Goal: Task Accomplishment & Management: Manage account settings

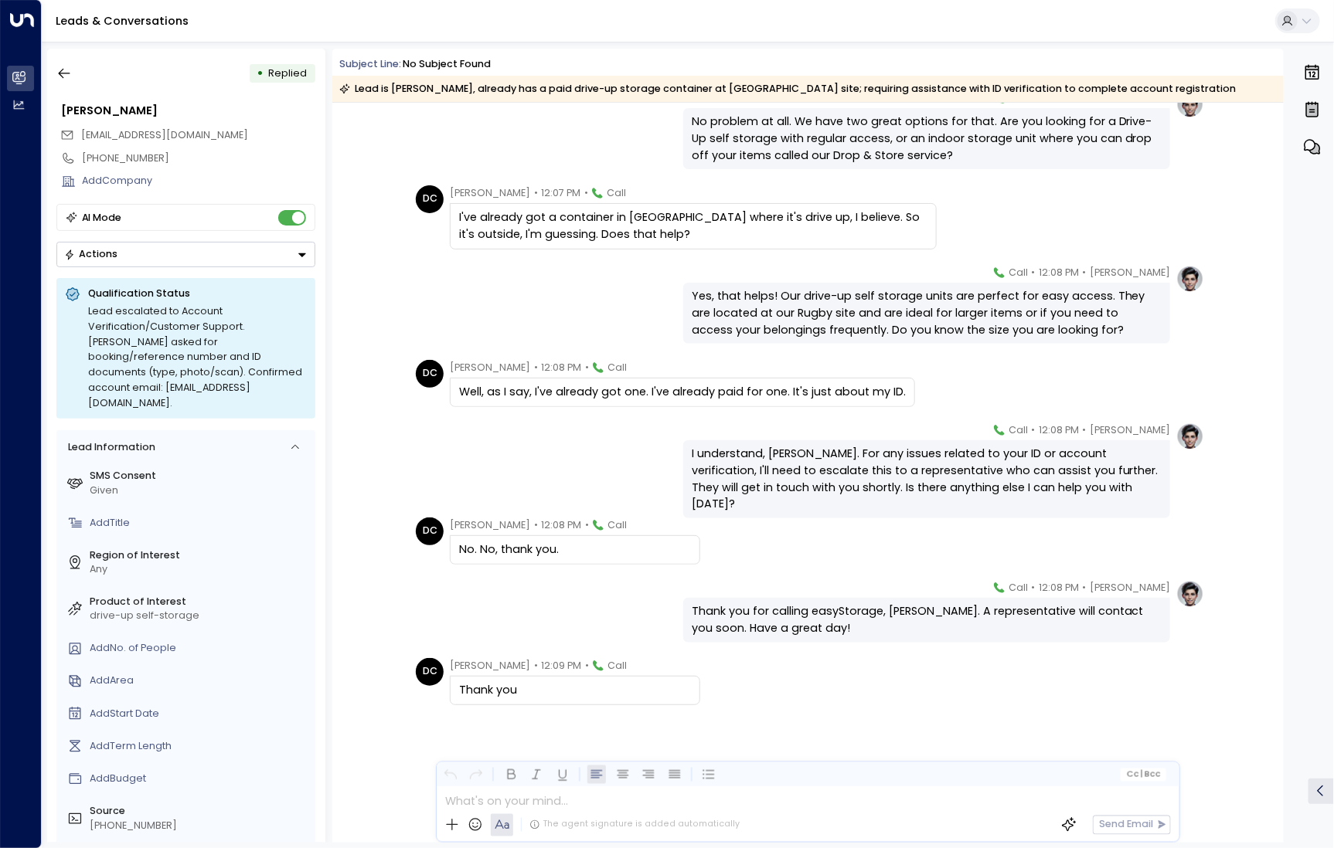
scroll to position [733, 0]
click at [52, 69] on button "button" at bounding box center [64, 73] width 28 height 28
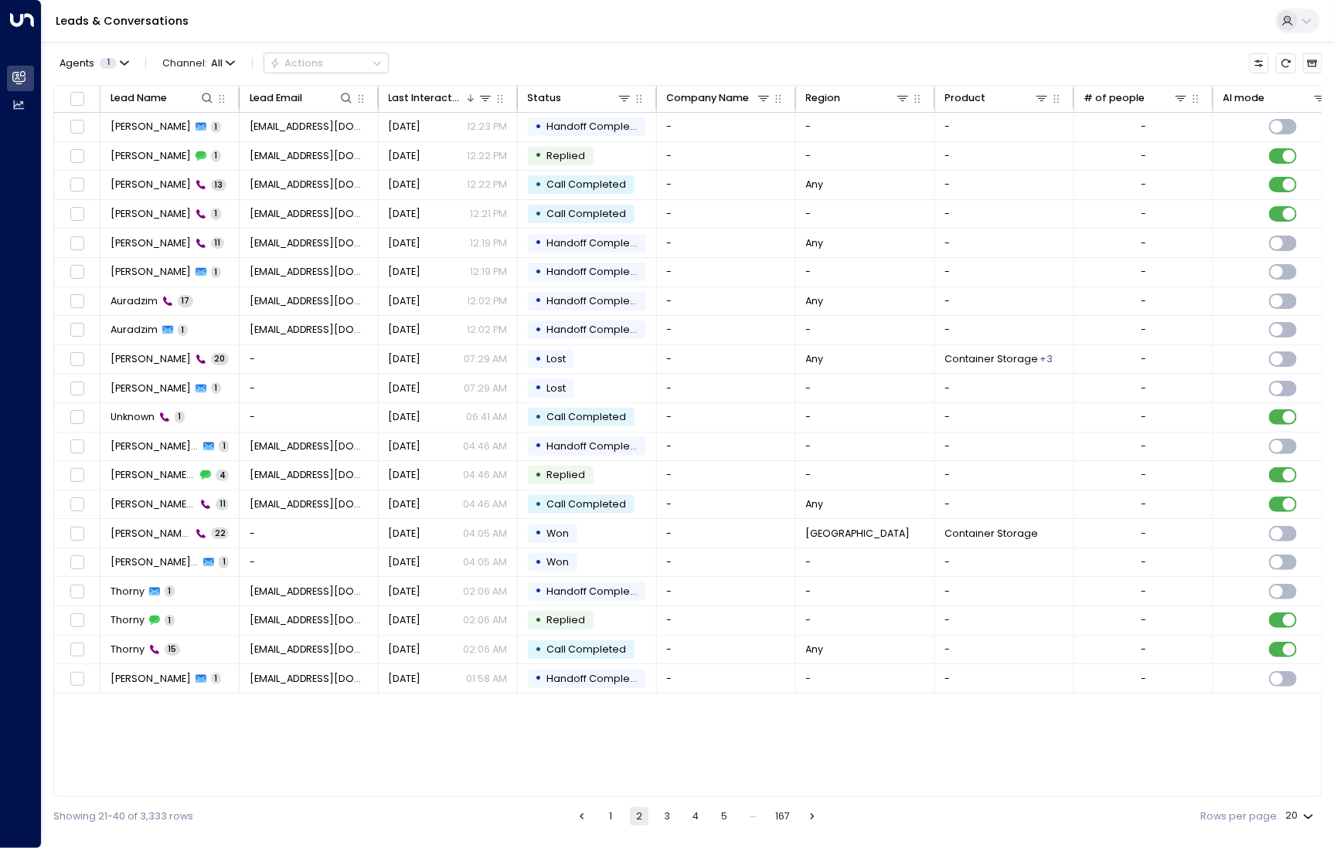
click at [613, 820] on button "1" at bounding box center [610, 816] width 19 height 19
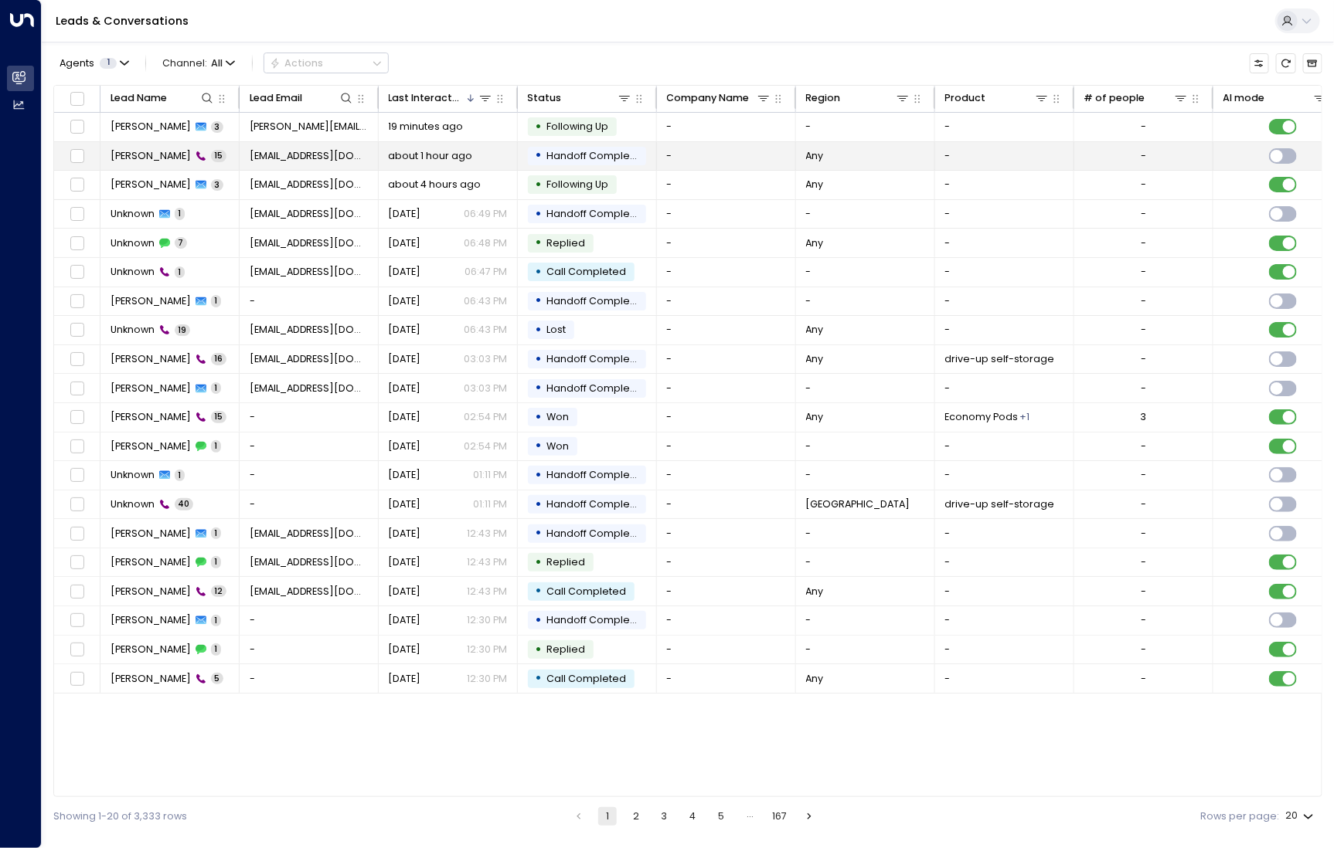
click at [157, 158] on span "Sean Henry" at bounding box center [150, 156] width 80 height 14
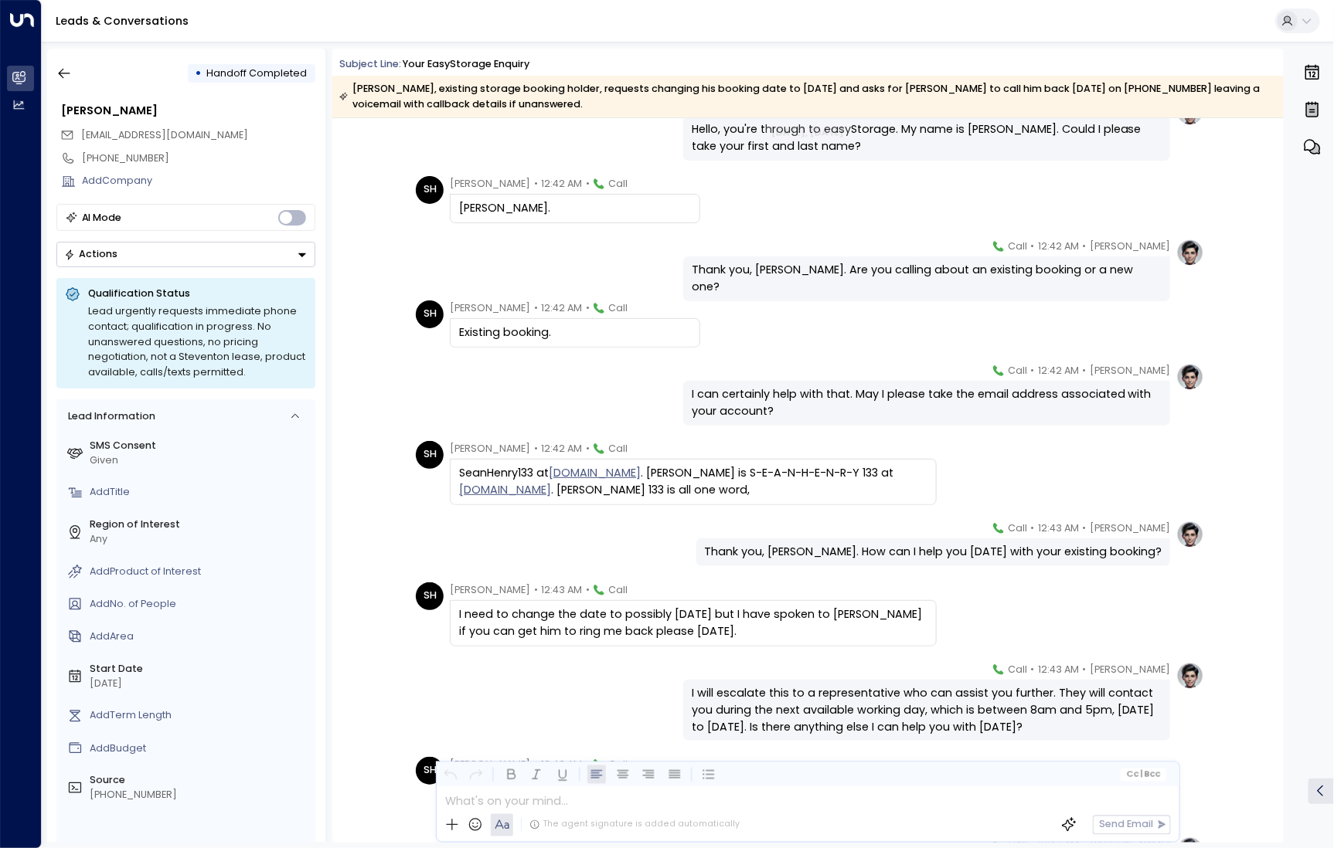
scroll to position [90, 0]
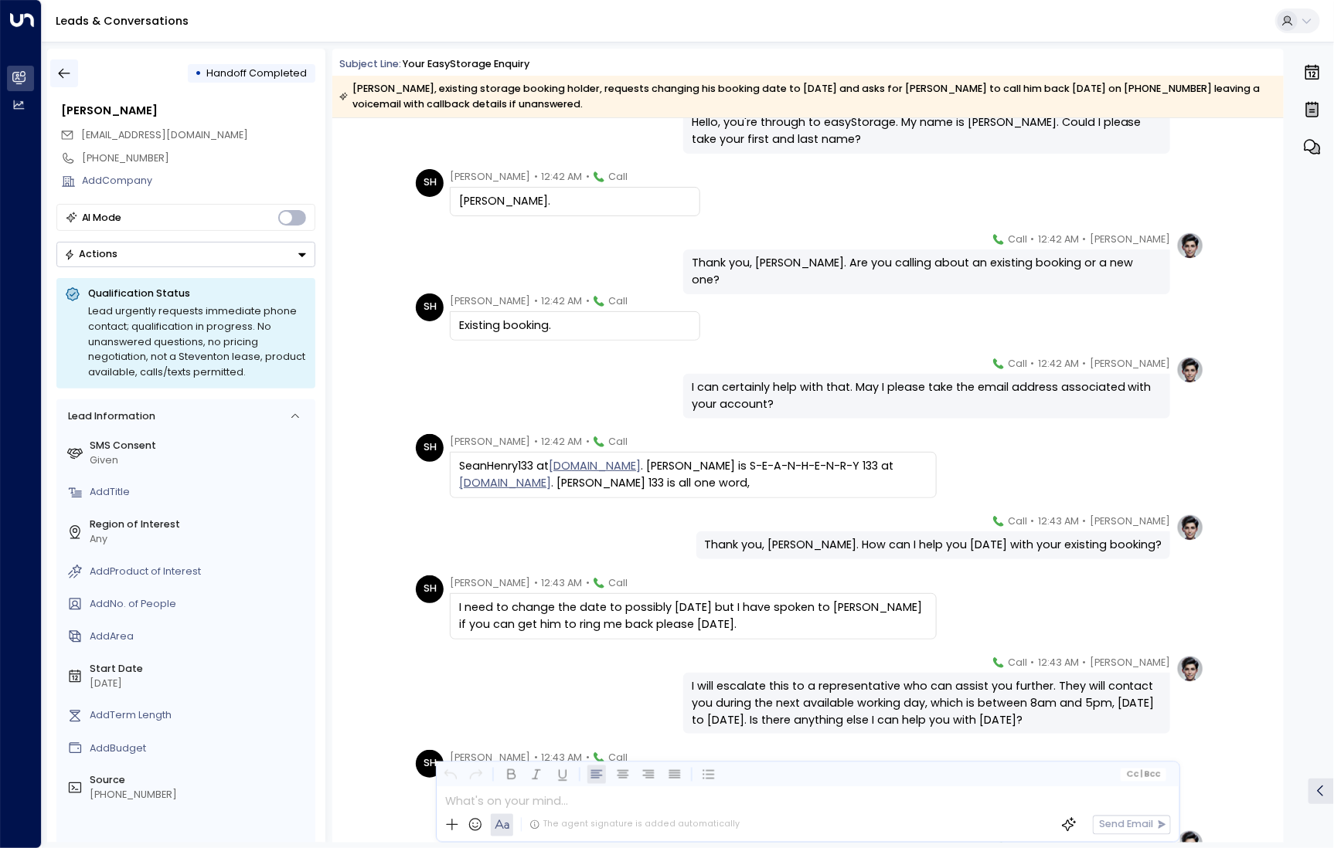
click at [69, 76] on icon "button" at bounding box center [63, 73] width 15 height 15
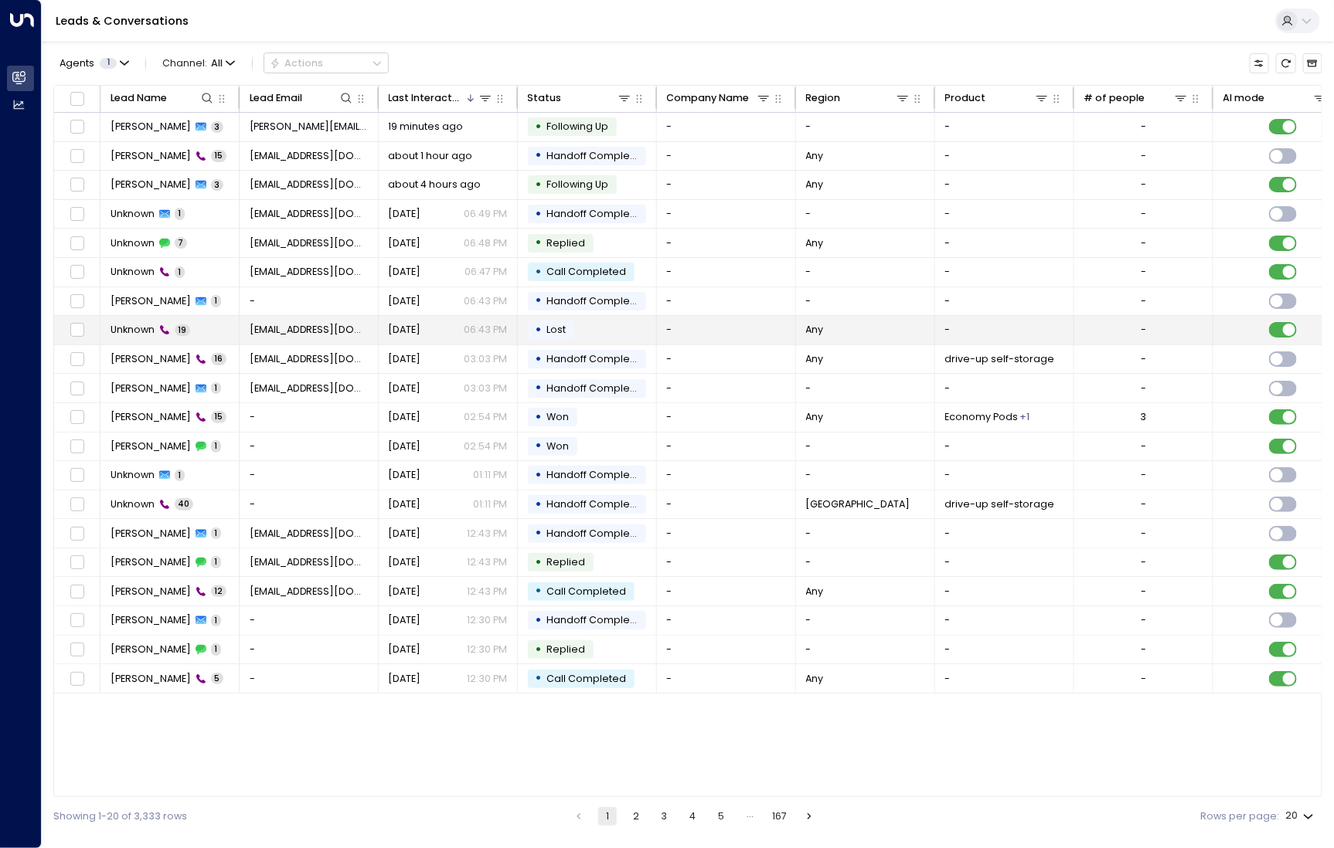
click at [138, 335] on span "Unknown" at bounding box center [132, 330] width 44 height 14
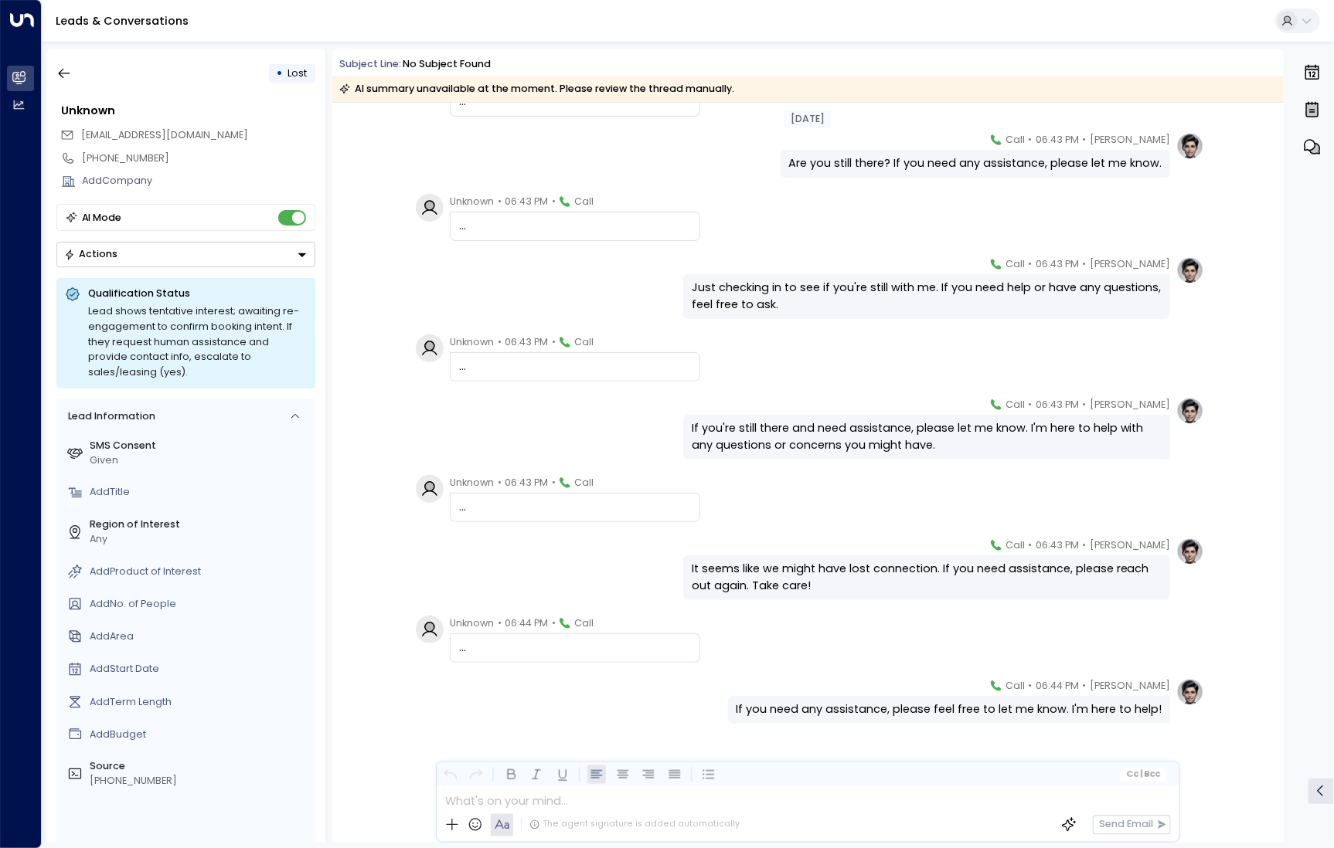
scroll to position [709, 0]
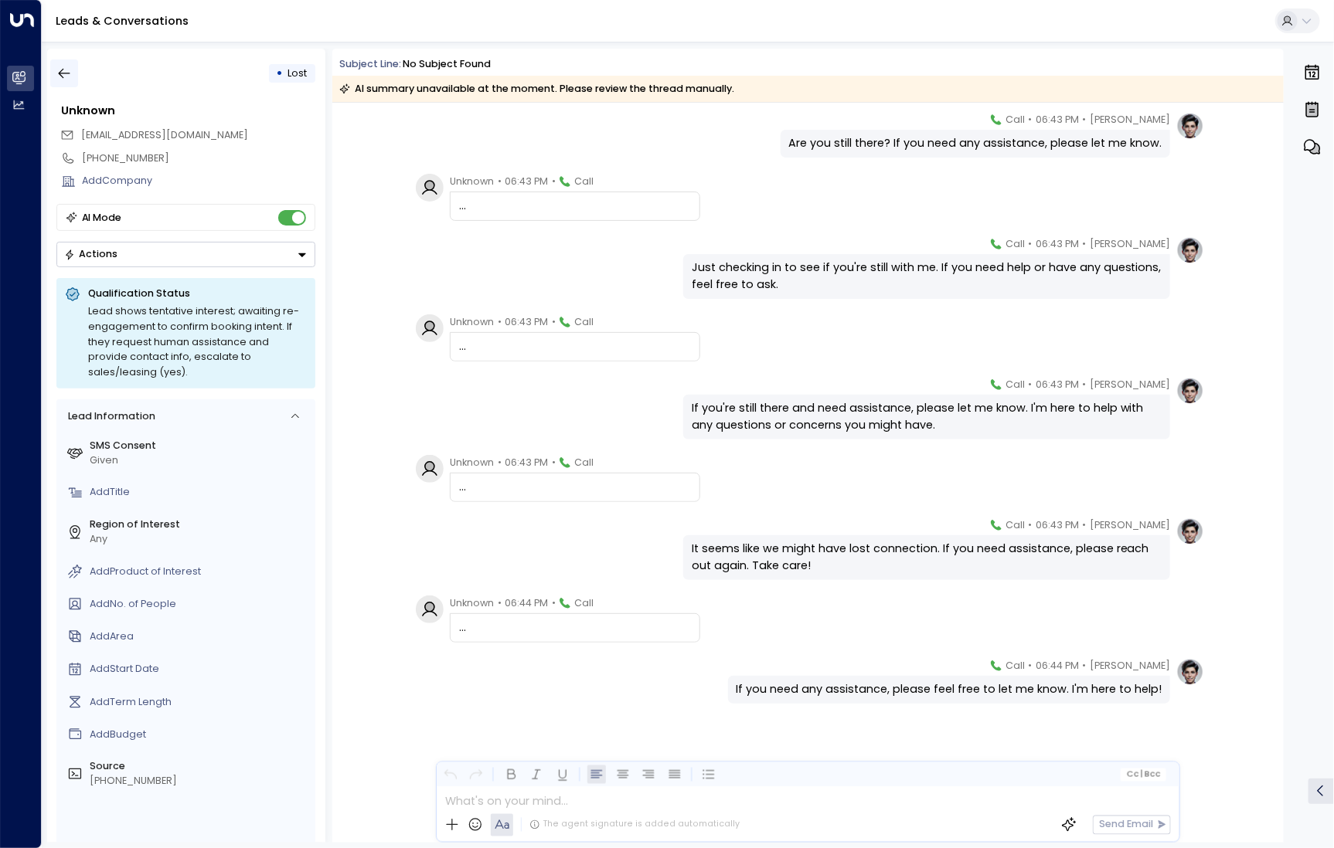
click at [63, 72] on icon "button" at bounding box center [63, 73] width 15 height 15
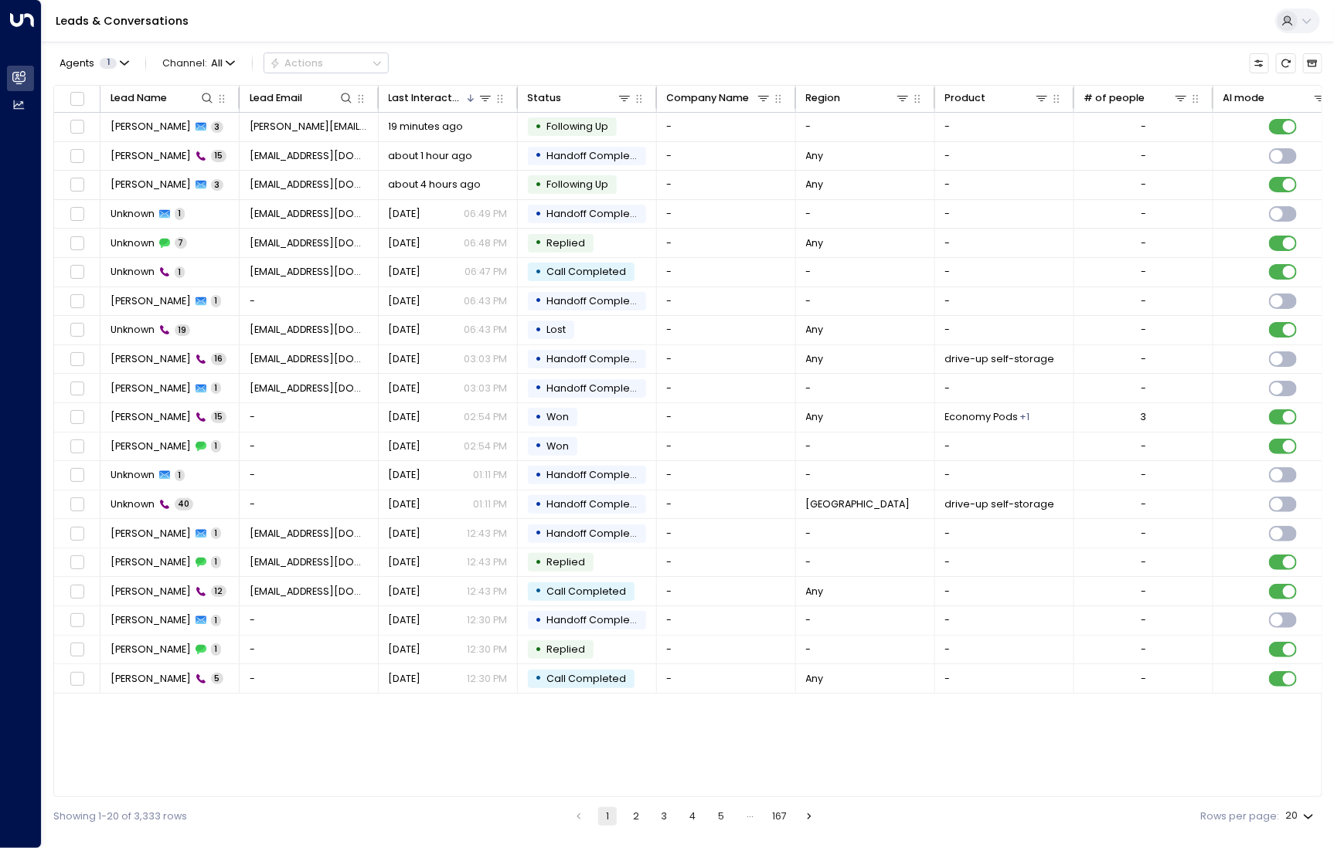
click at [639, 816] on button "2" at bounding box center [636, 816] width 19 height 19
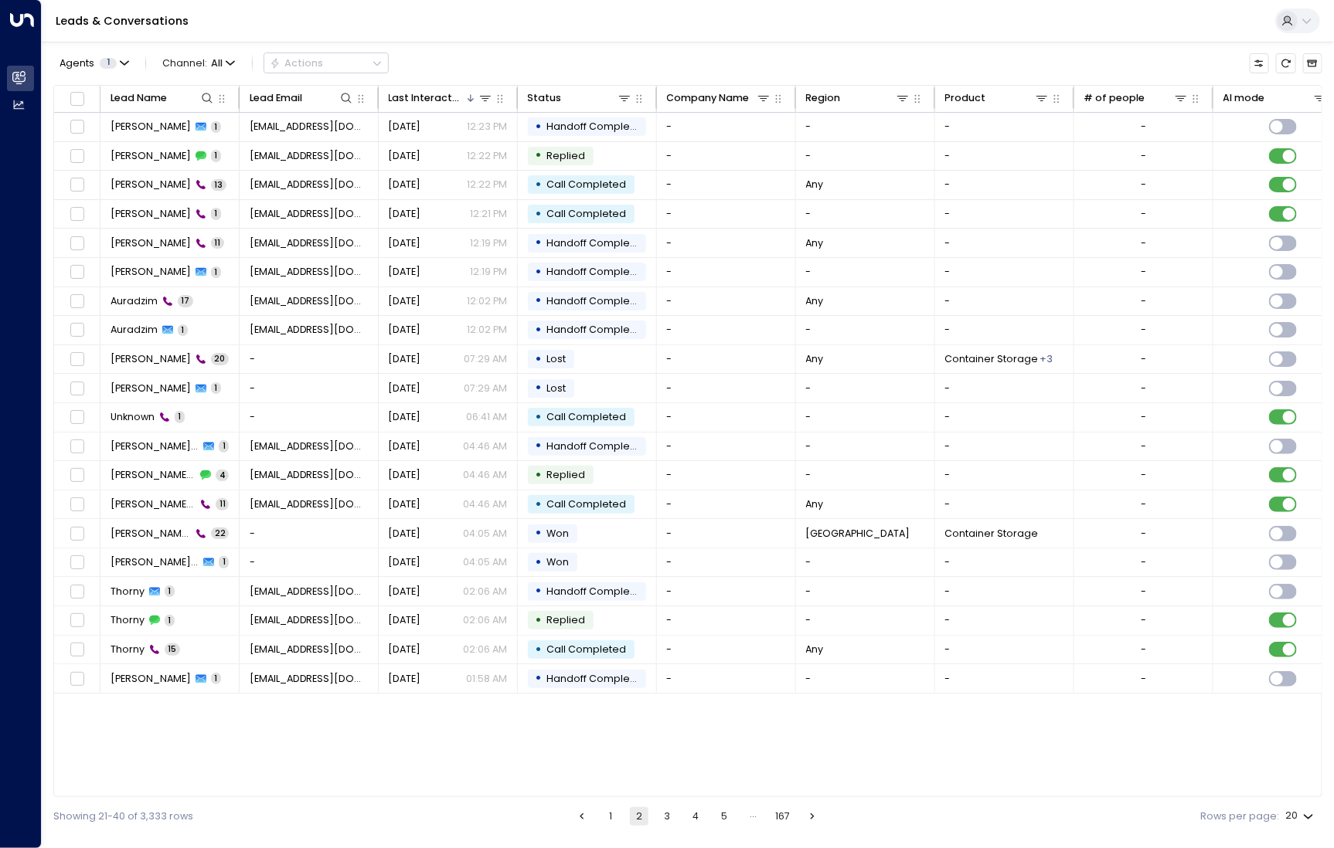
click at [668, 822] on button "3" at bounding box center [667, 816] width 19 height 19
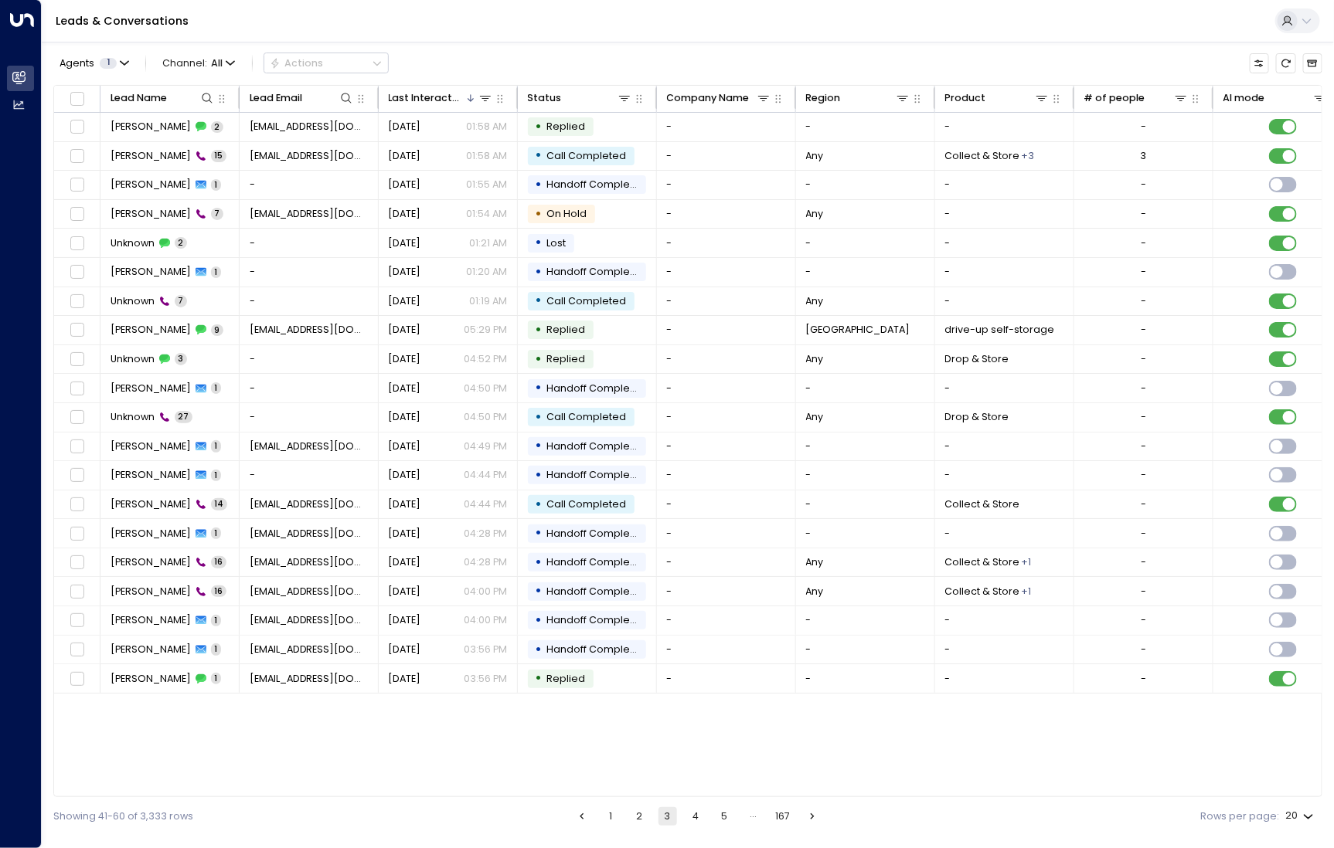
click at [694, 822] on button "4" at bounding box center [695, 816] width 19 height 19
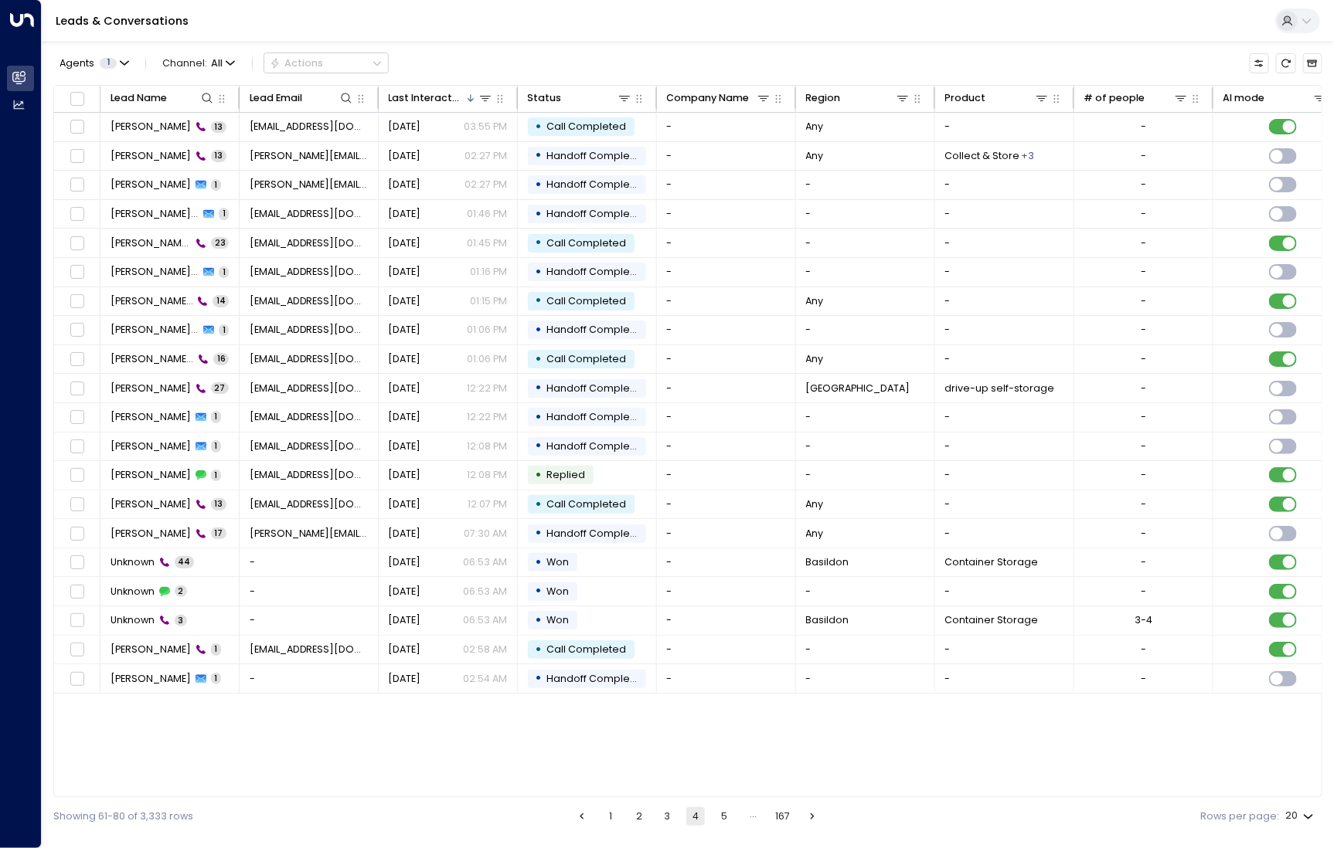
click at [605, 817] on button "1" at bounding box center [610, 816] width 19 height 19
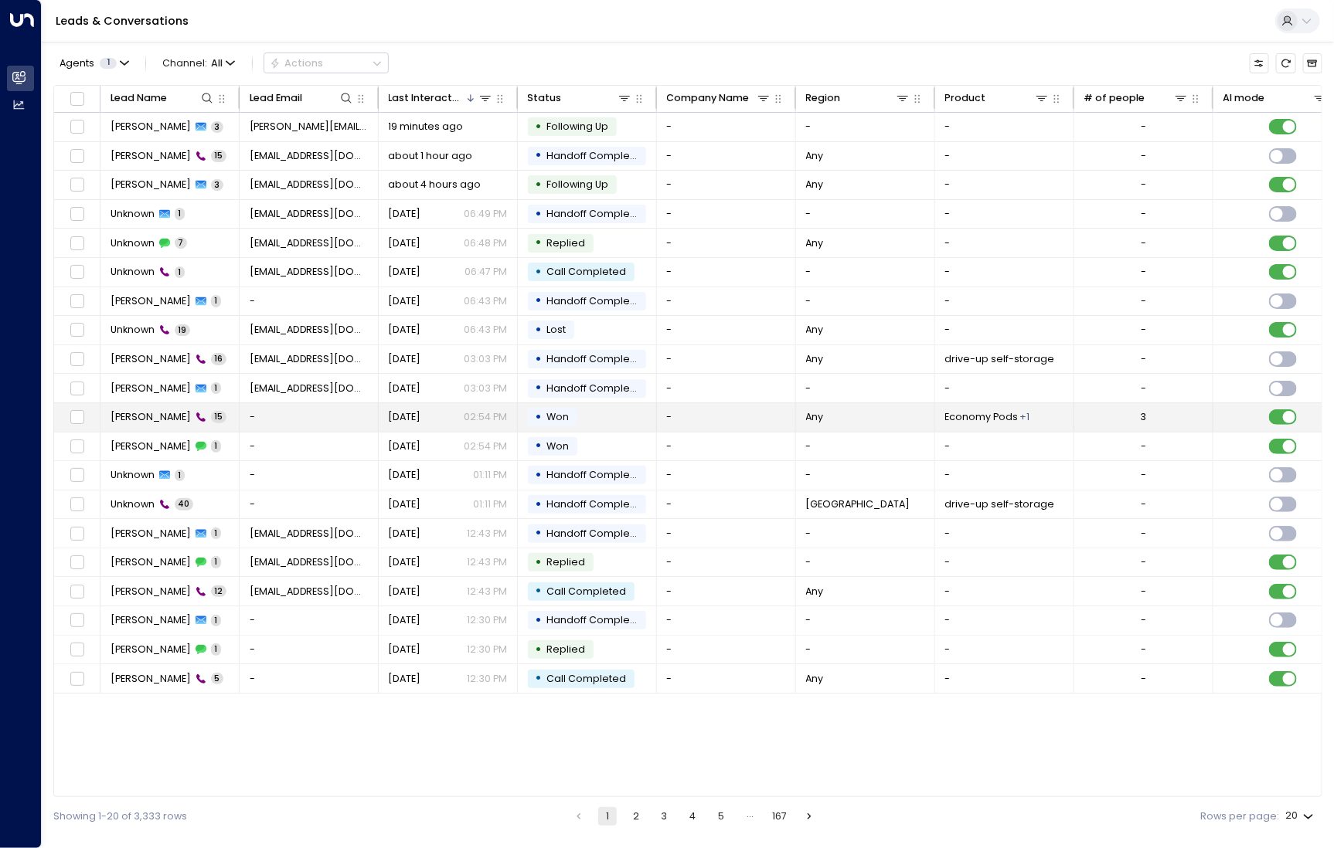
click at [158, 414] on span "James Medina" at bounding box center [150, 417] width 80 height 14
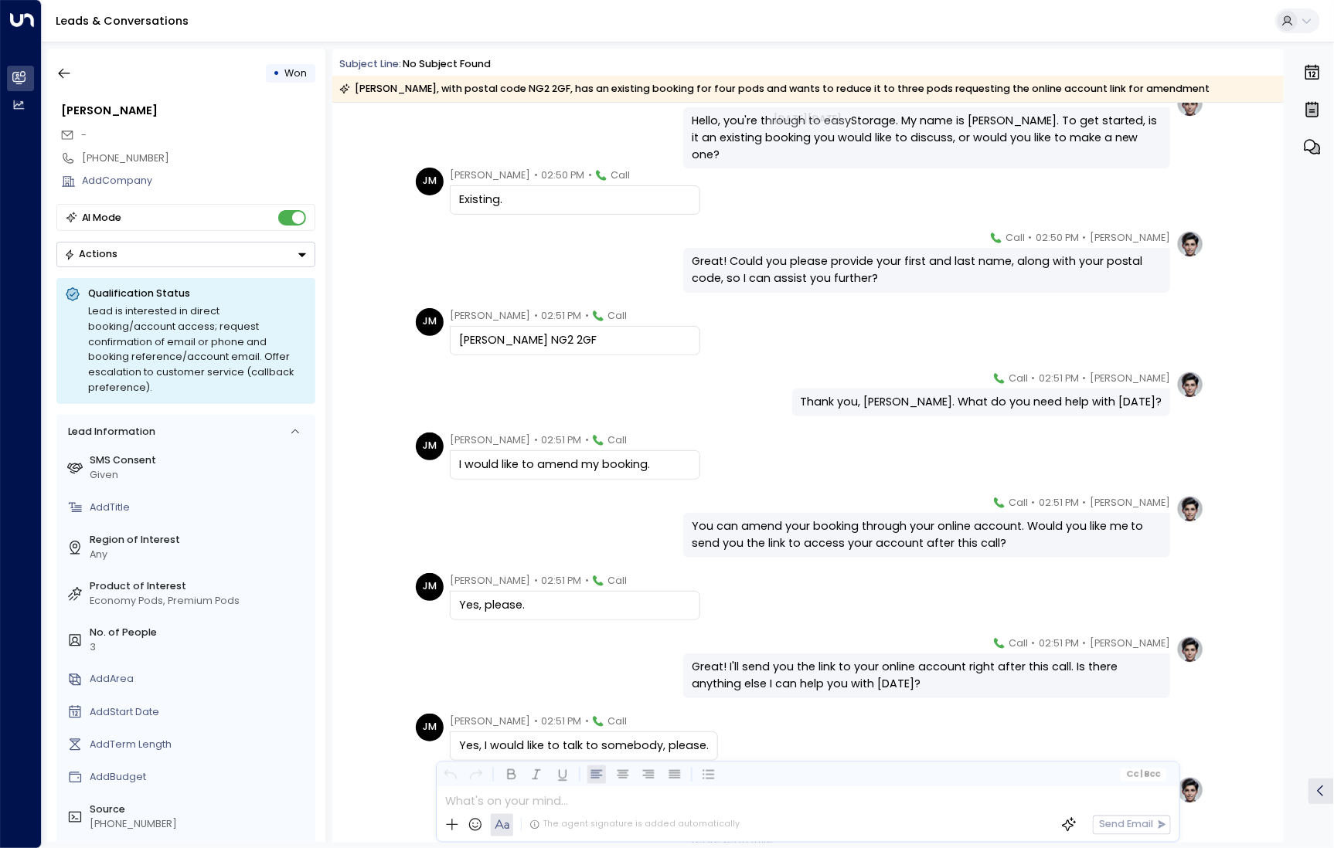
scroll to position [105, 0]
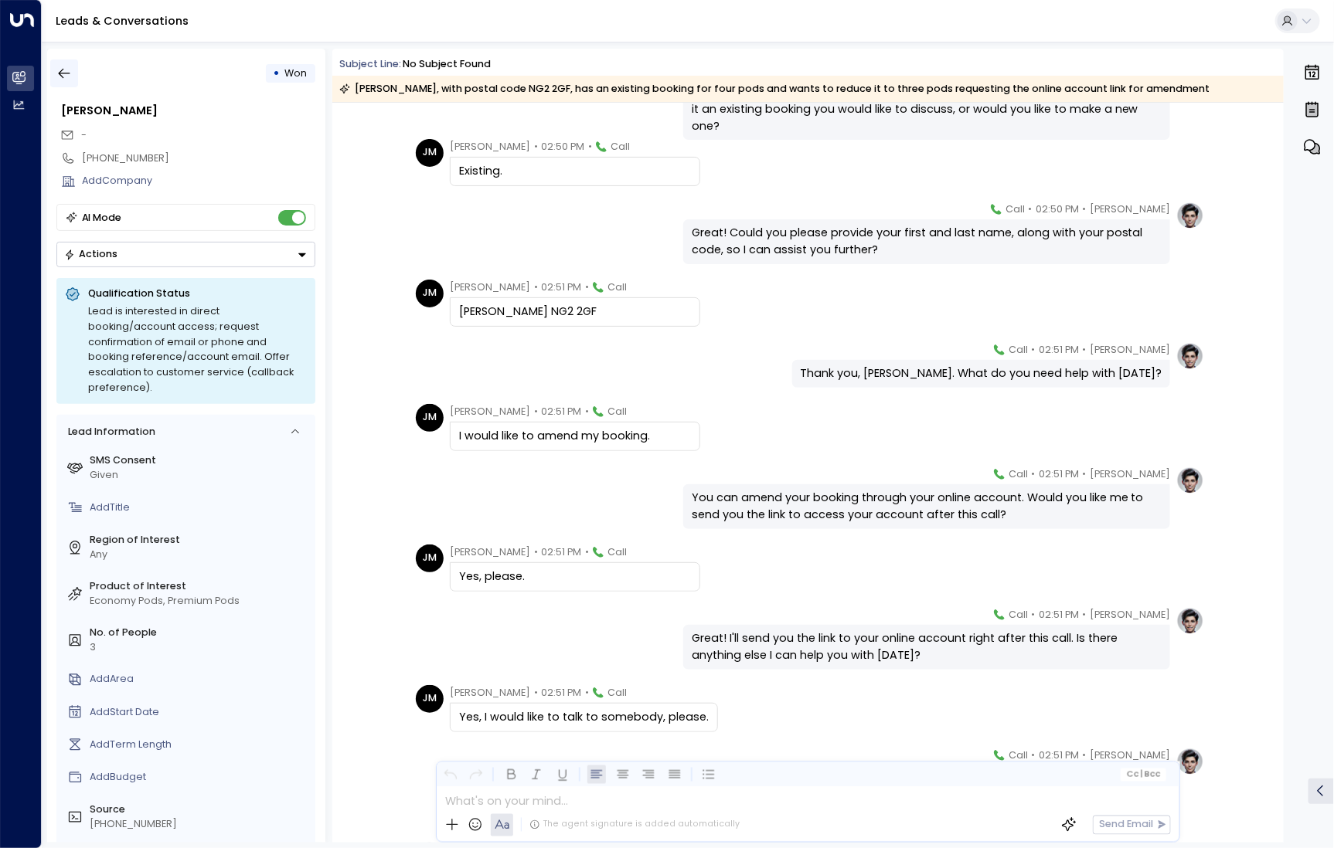
click at [71, 67] on icon "button" at bounding box center [63, 73] width 15 height 15
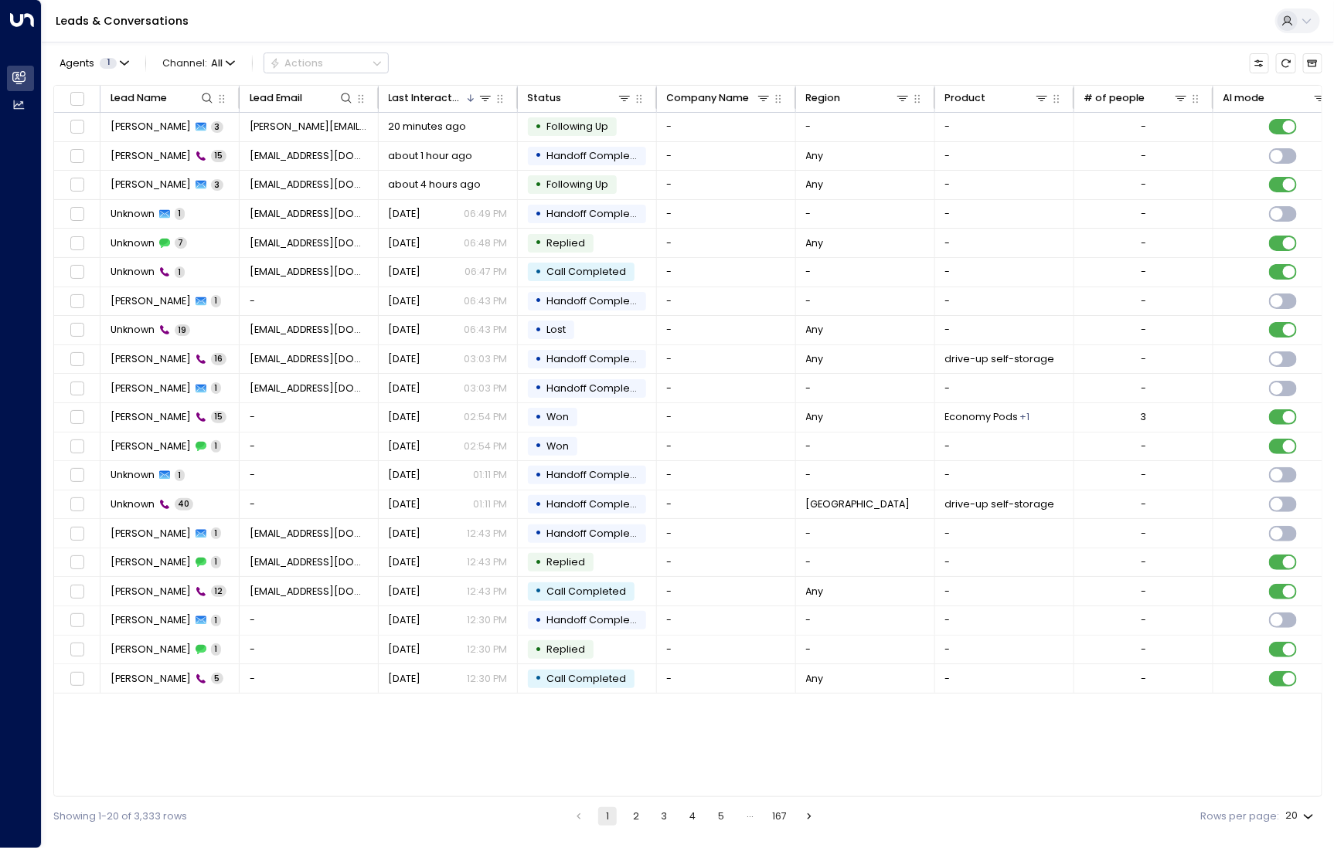
click at [685, 811] on button "4" at bounding box center [692, 816] width 19 height 19
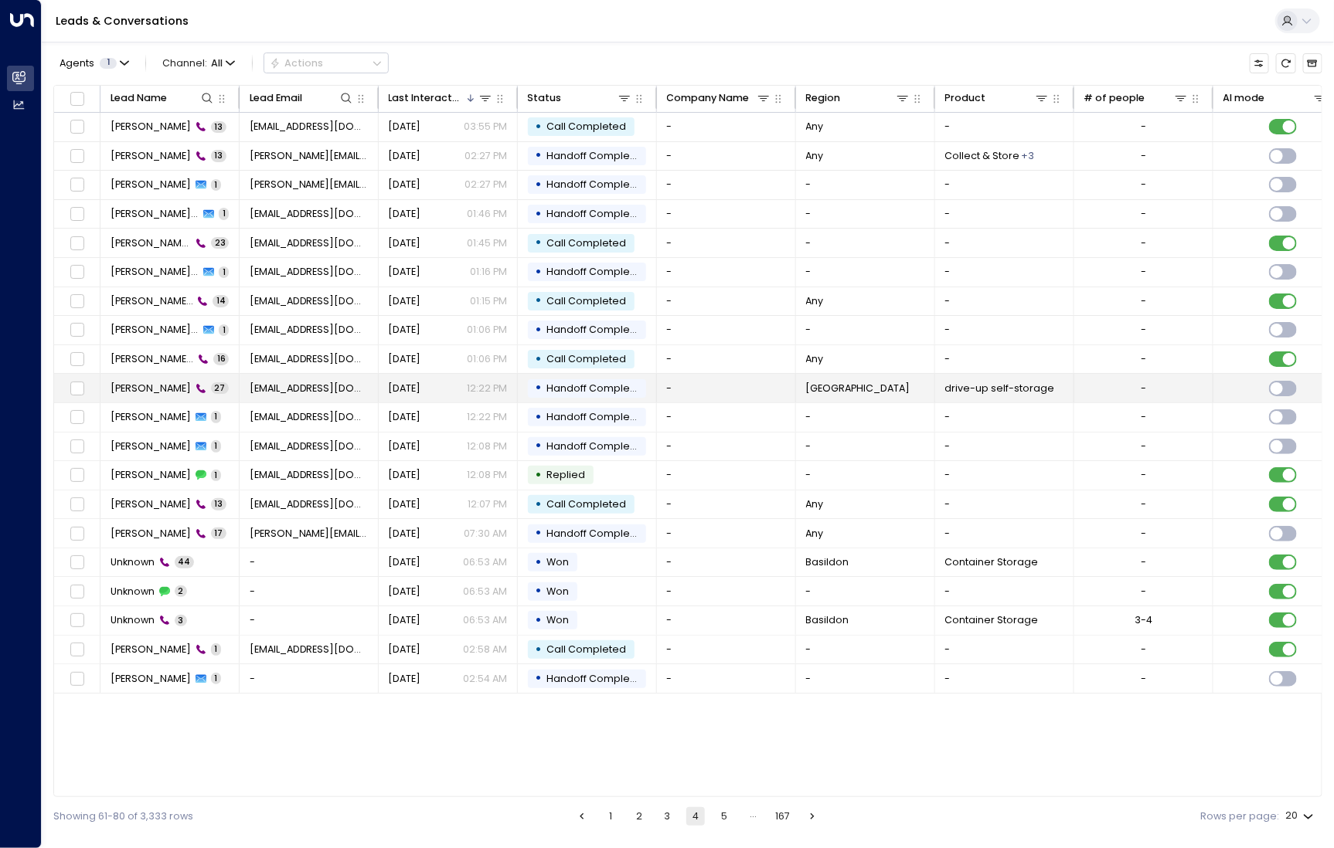
click at [143, 393] on td "Marlène Morvan 27" at bounding box center [169, 388] width 139 height 29
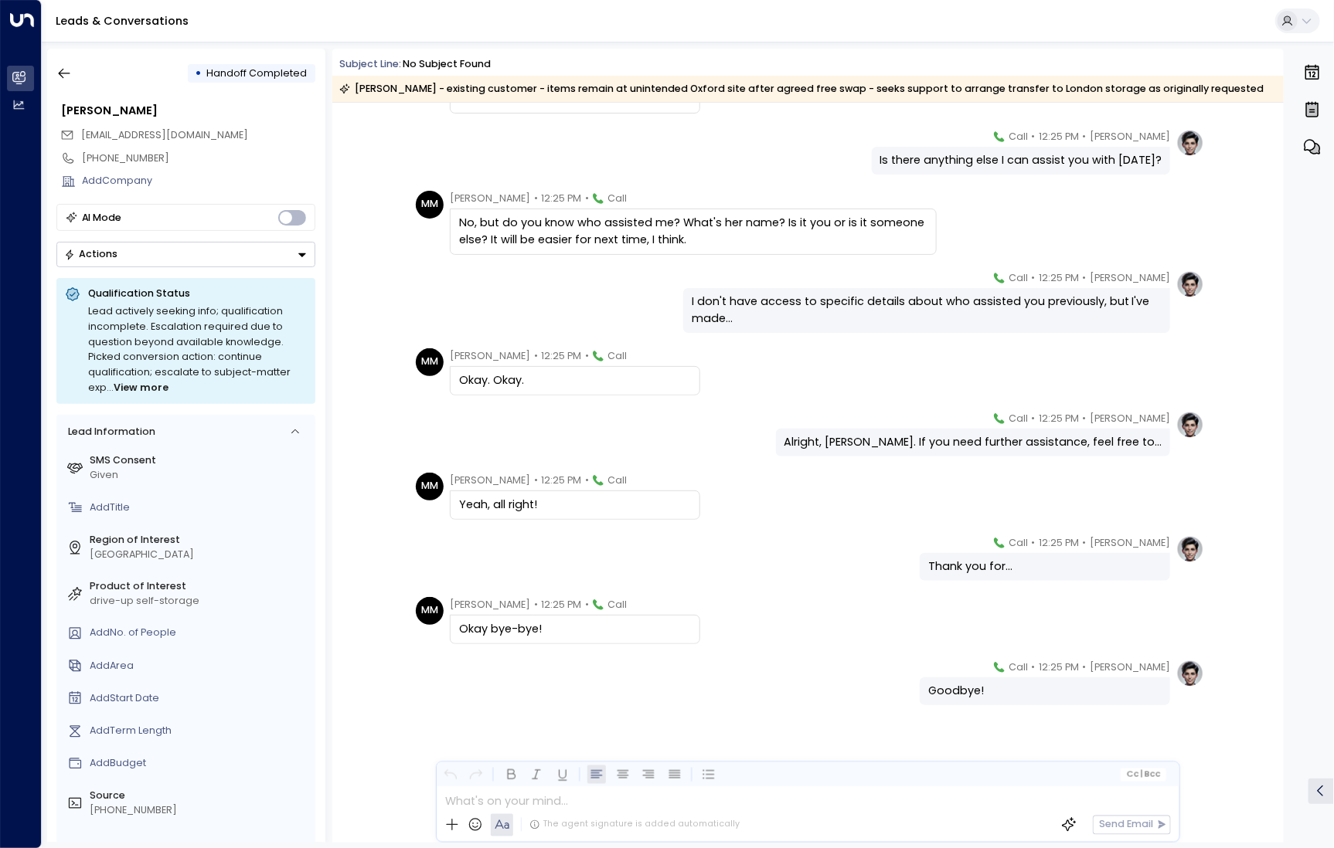
scroll to position [1590, 0]
click at [73, 78] on button "button" at bounding box center [64, 73] width 28 height 28
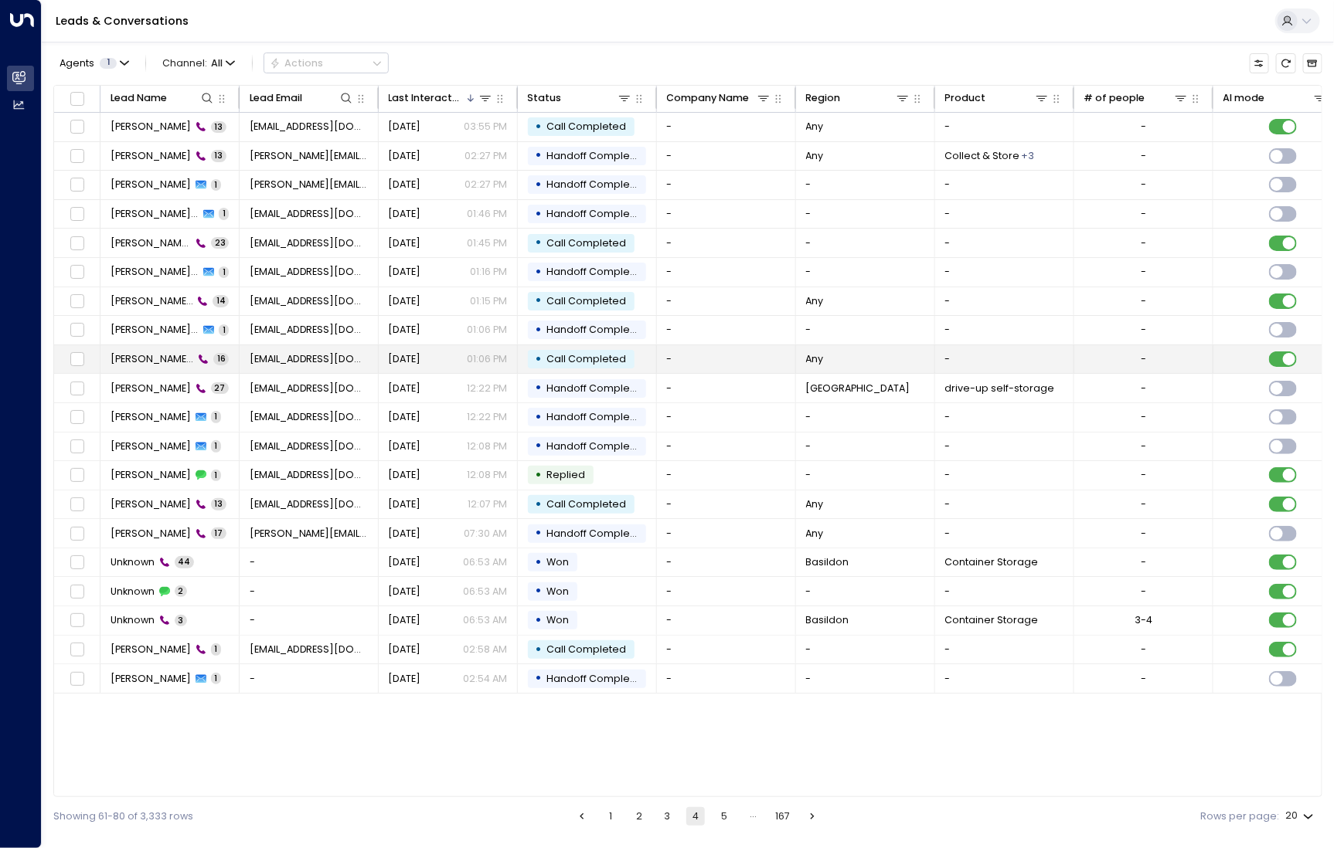
click at [166, 361] on span "Delaney Hills" at bounding box center [151, 359] width 83 height 14
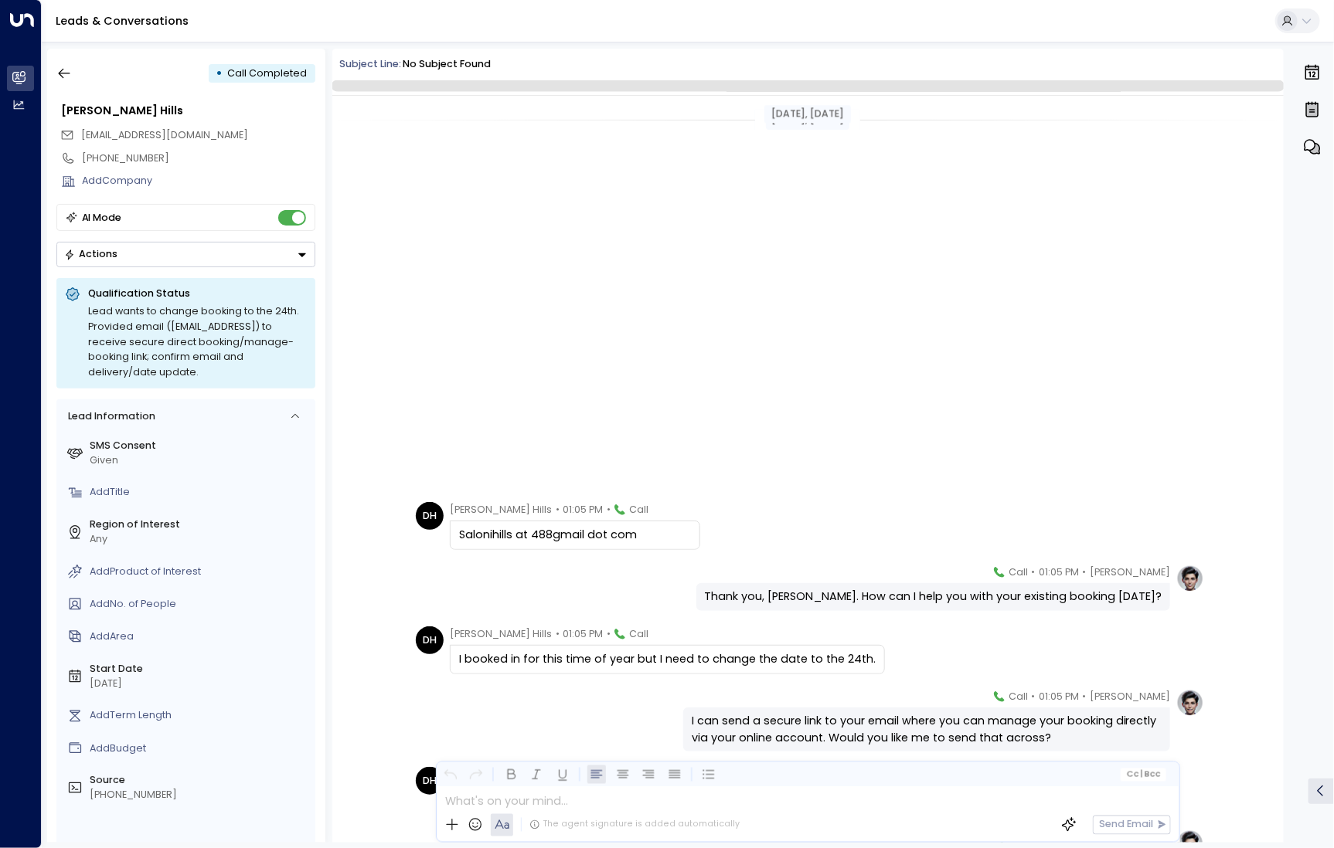
scroll to position [500, 0]
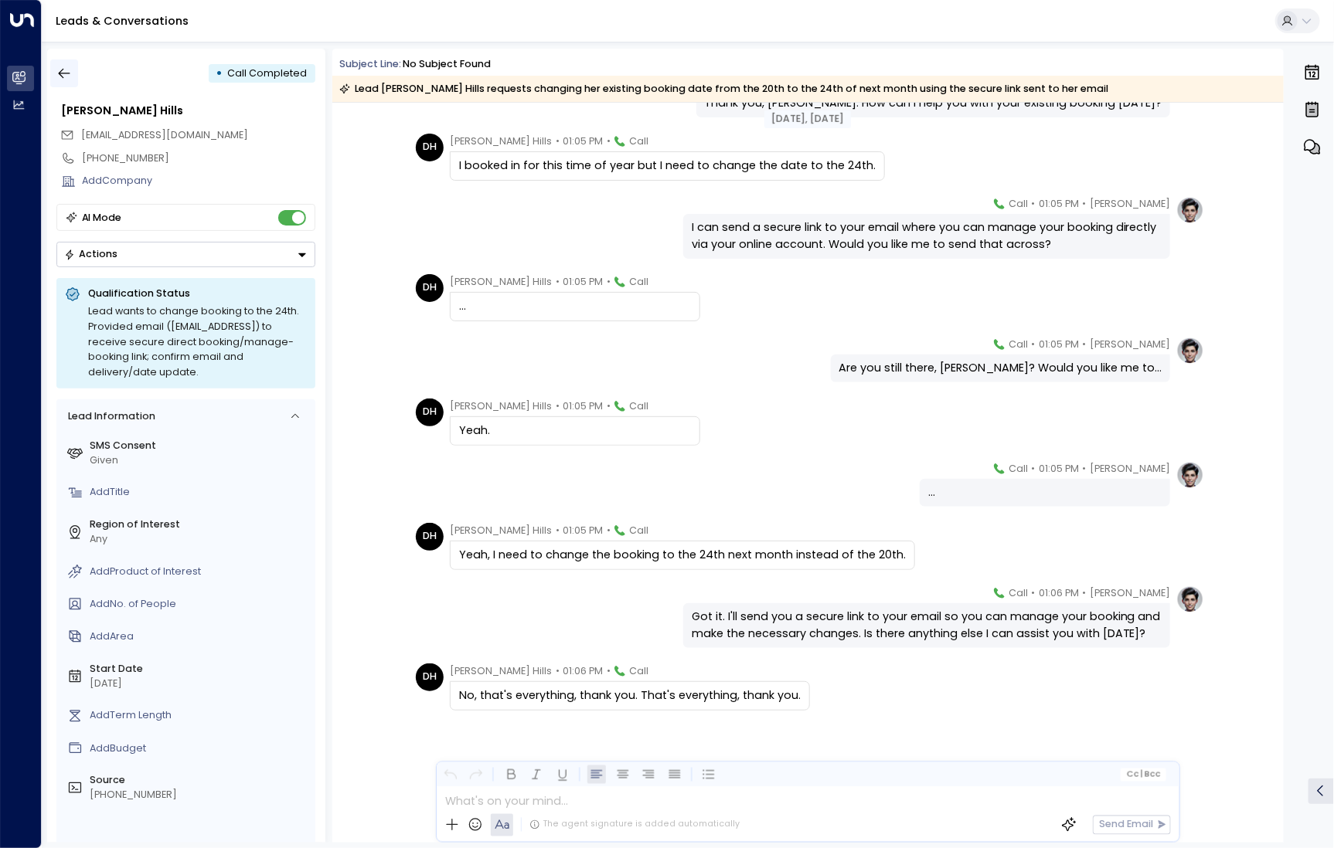
click at [68, 74] on icon "button" at bounding box center [63, 73] width 15 height 15
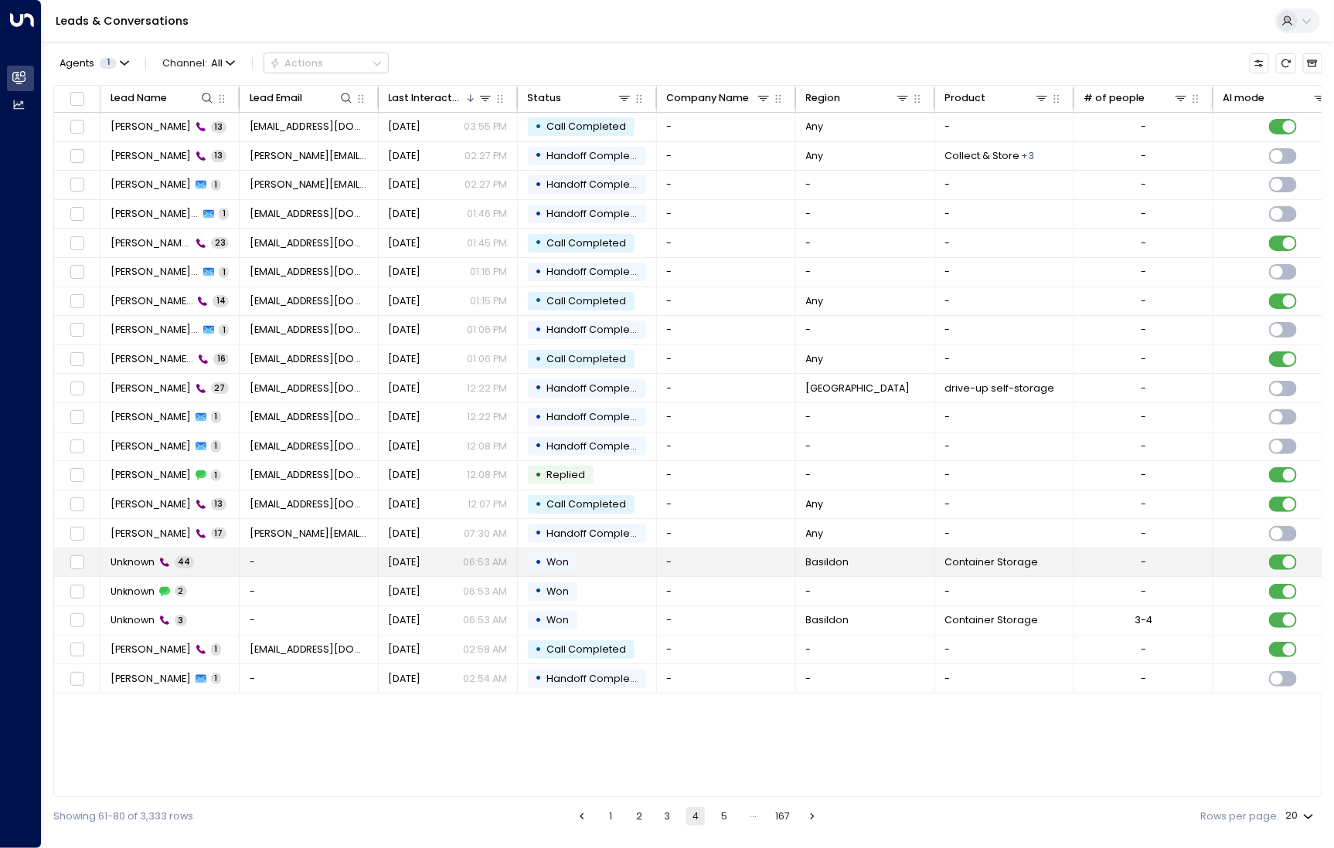
click at [148, 563] on span "Unknown" at bounding box center [132, 563] width 44 height 14
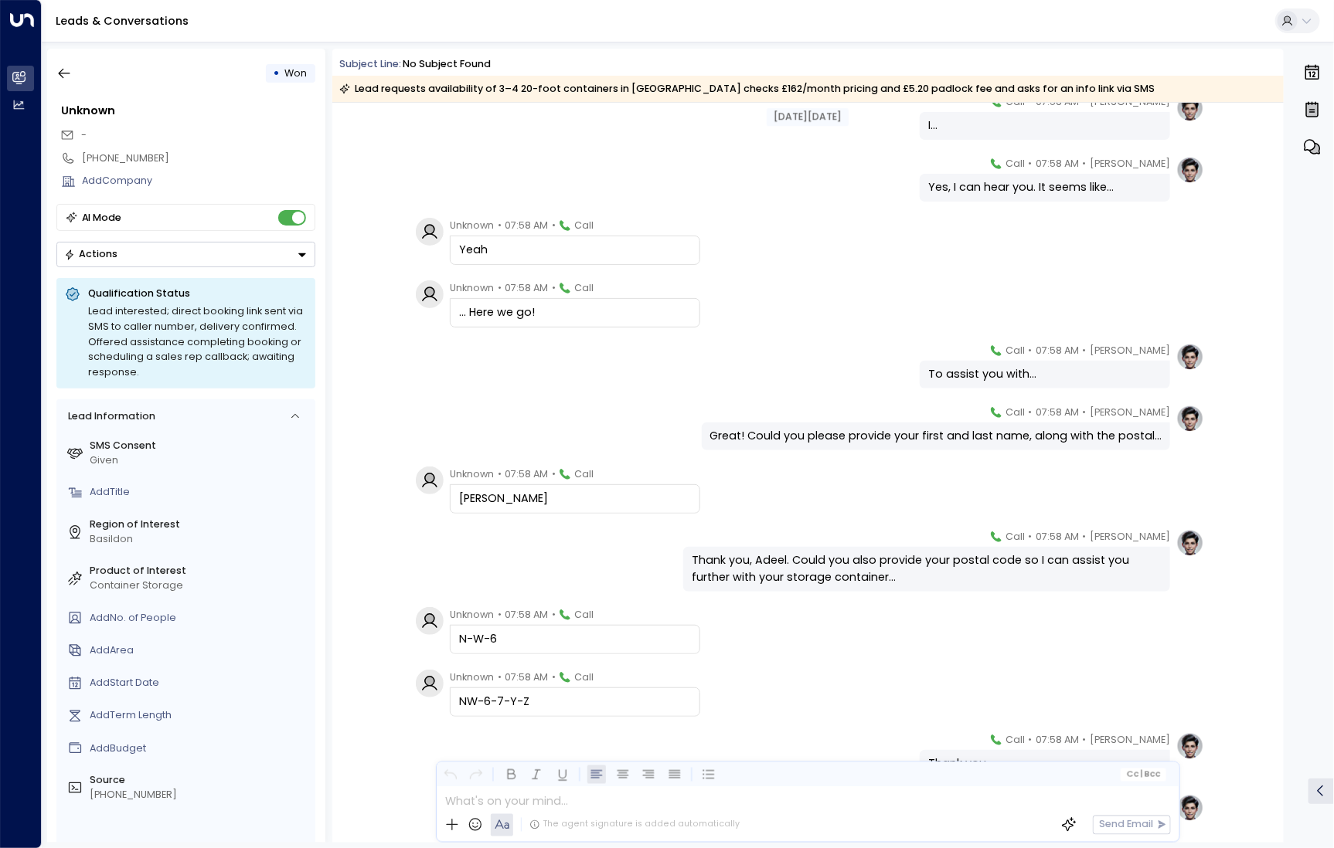
scroll to position [541, 0]
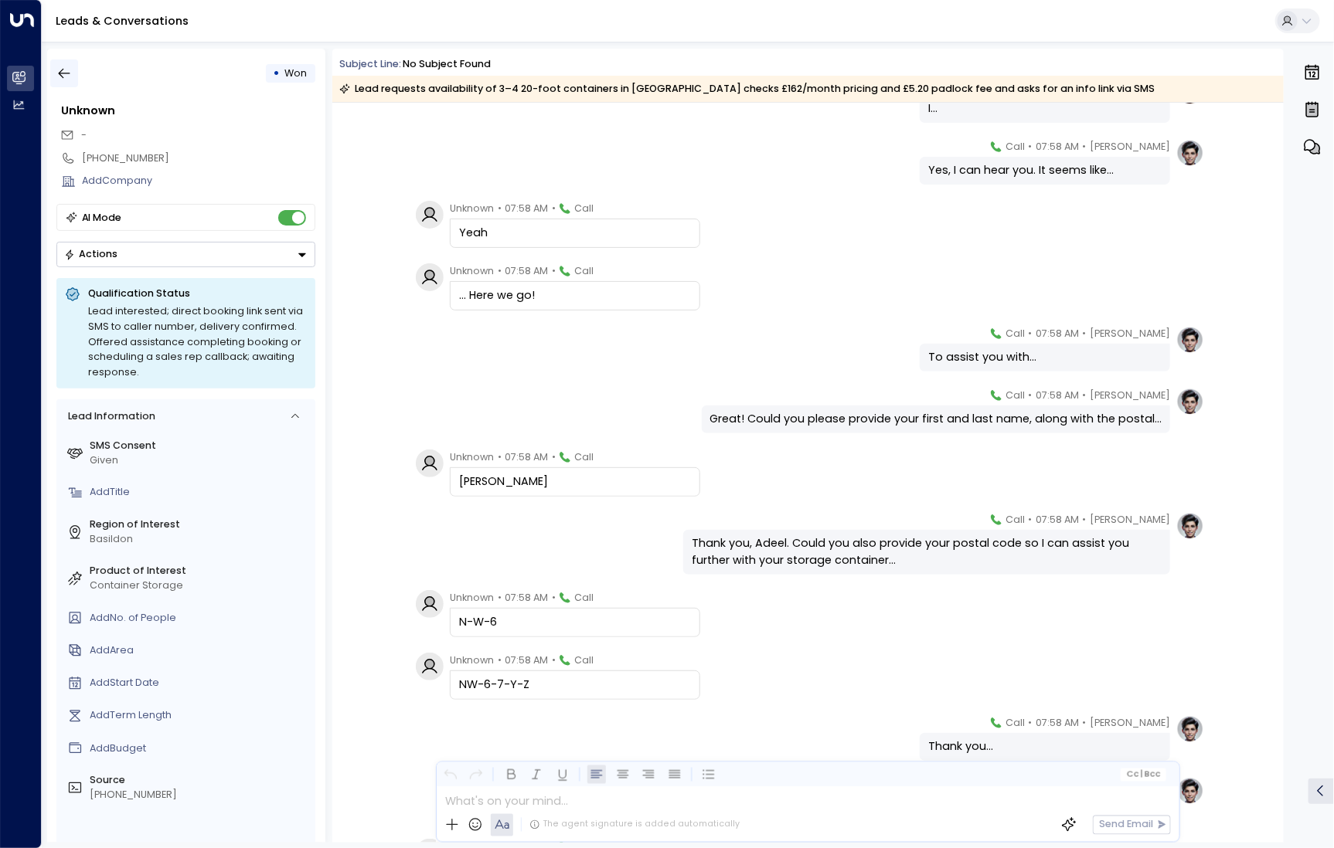
click at [65, 76] on icon "button" at bounding box center [63, 73] width 15 height 15
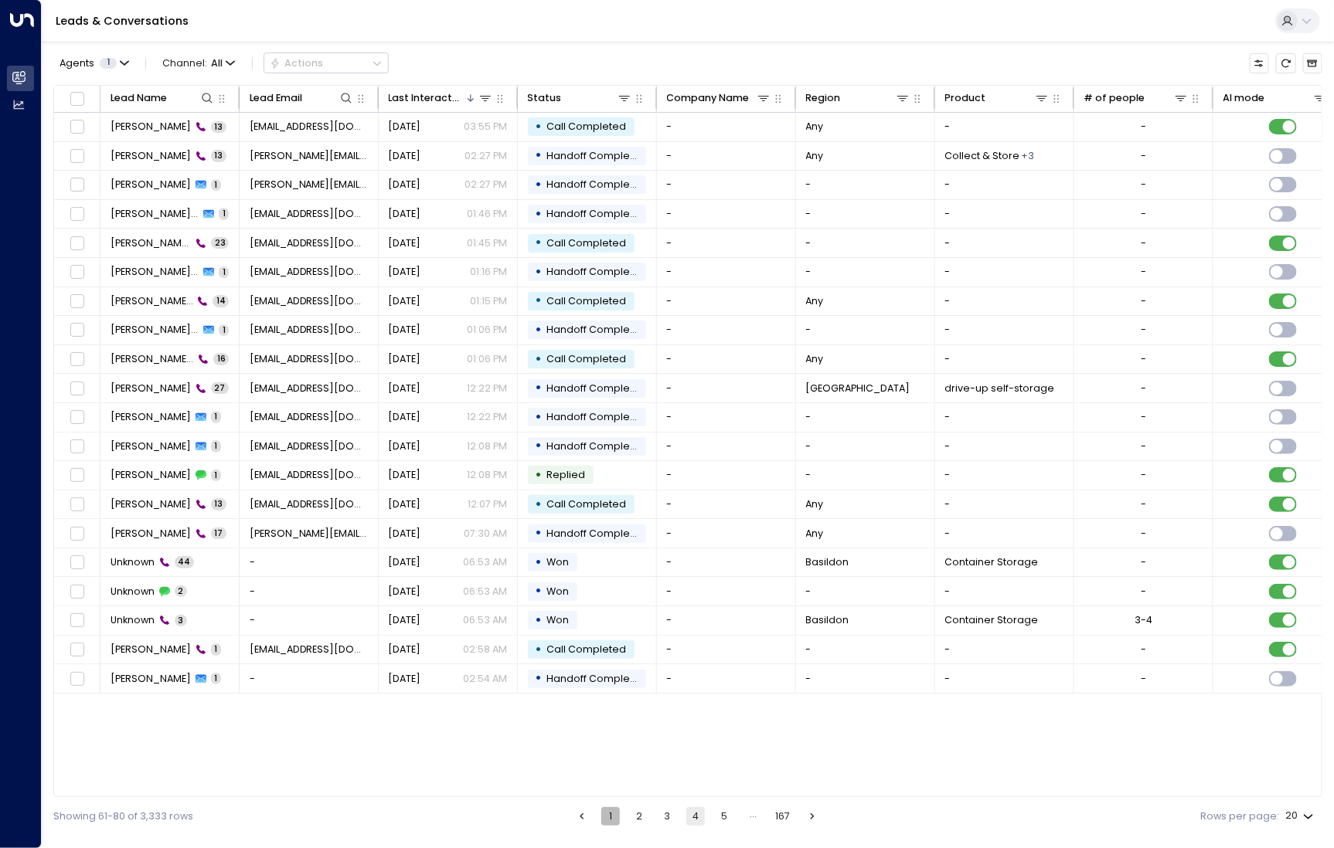
click at [615, 814] on button "1" at bounding box center [610, 816] width 19 height 19
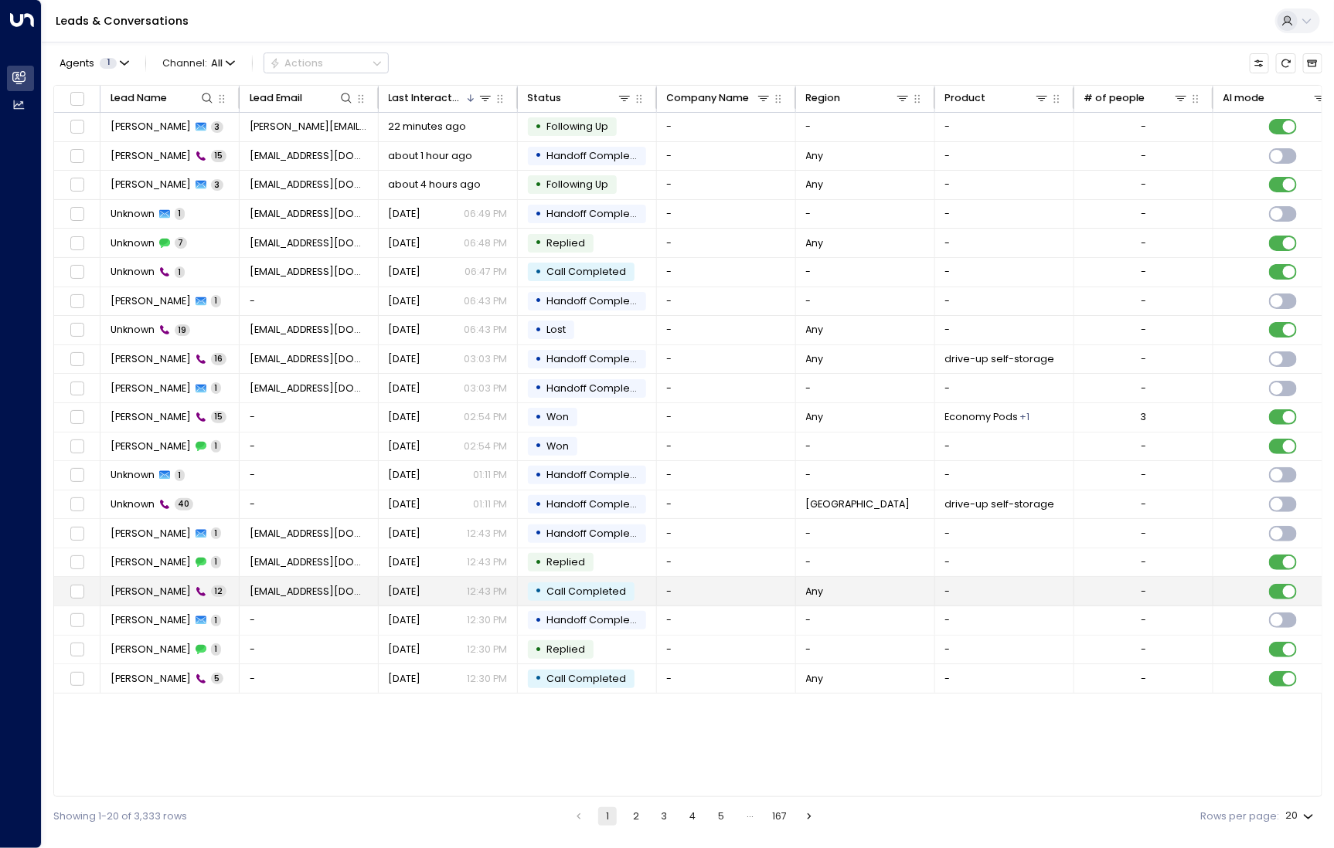
click at [155, 580] on td "Nicholas Wright 12" at bounding box center [169, 591] width 139 height 29
